Goal: Transaction & Acquisition: Subscribe to service/newsletter

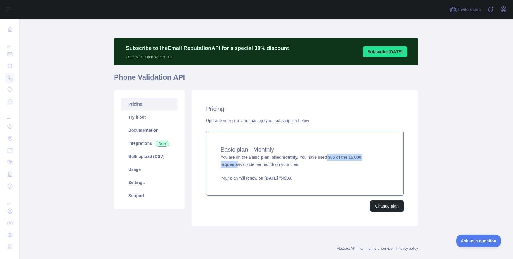
drag, startPoint x: 331, startPoint y: 157, endPoint x: 391, endPoint y: 159, distance: 60.6
click at [391, 159] on div "Basic plan - Monthly You are on the Basic plan , billed monthly. You have used …" at bounding box center [305, 163] width 198 height 65
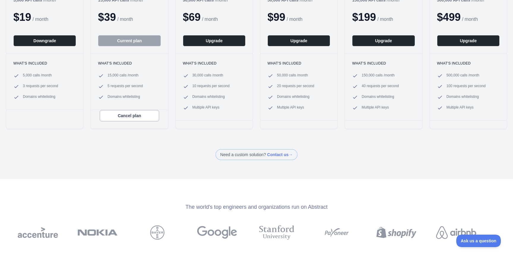
scroll to position [114, 0]
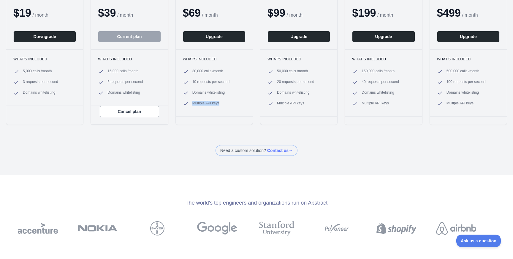
drag, startPoint x: 191, startPoint y: 103, endPoint x: 230, endPoint y: 103, distance: 38.3
click at [230, 103] on li "Multiple API keys" at bounding box center [214, 104] width 63 height 6
drag, startPoint x: 193, startPoint y: 91, endPoint x: 237, endPoint y: 91, distance: 44.2
click at [238, 91] on li "Domains whitelisting" at bounding box center [214, 93] width 63 height 6
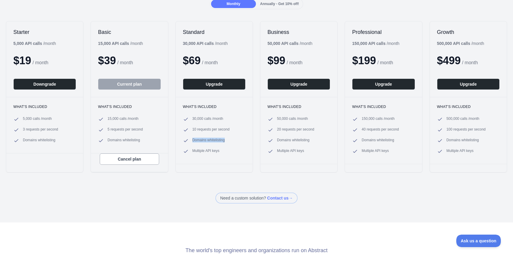
scroll to position [68, 0]
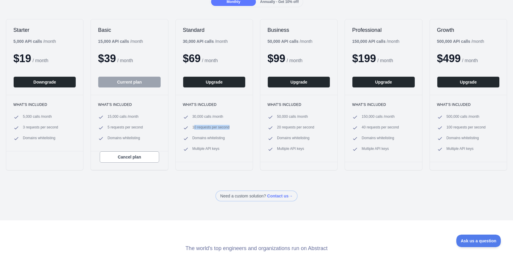
drag, startPoint x: 193, startPoint y: 127, endPoint x: 242, endPoint y: 126, distance: 48.7
click at [242, 126] on li "10 requests per second" at bounding box center [214, 128] width 63 height 6
